Goal: Task Accomplishment & Management: Manage account settings

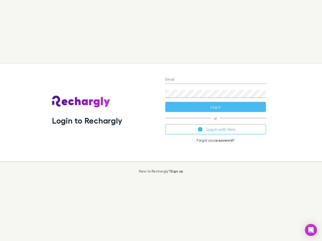
click at [161, 121] on div "Login to Rechargly" at bounding box center [104, 113] width 113 height 98
click at [216, 80] on input "Email" at bounding box center [215, 80] width 101 height 8
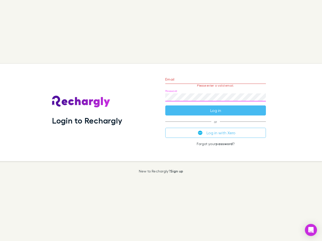
click at [216, 107] on form "Email Please enter a valid email. Password Log in" at bounding box center [215, 94] width 101 height 44
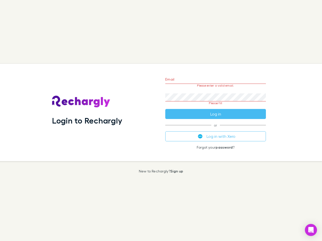
click at [216, 130] on div "Email Please enter a valid email. Password Please fill Log in or Log in with Xe…" at bounding box center [215, 113] width 109 height 98
click at [311, 230] on icon "Open Intercom Messenger" at bounding box center [310, 230] width 5 height 6
